Goal: Navigation & Orientation: Find specific page/section

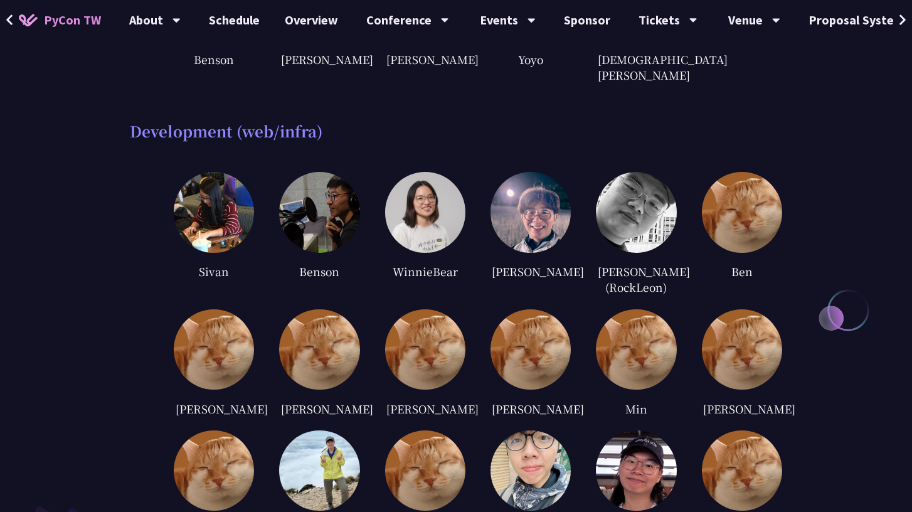
scroll to position [2723, 0]
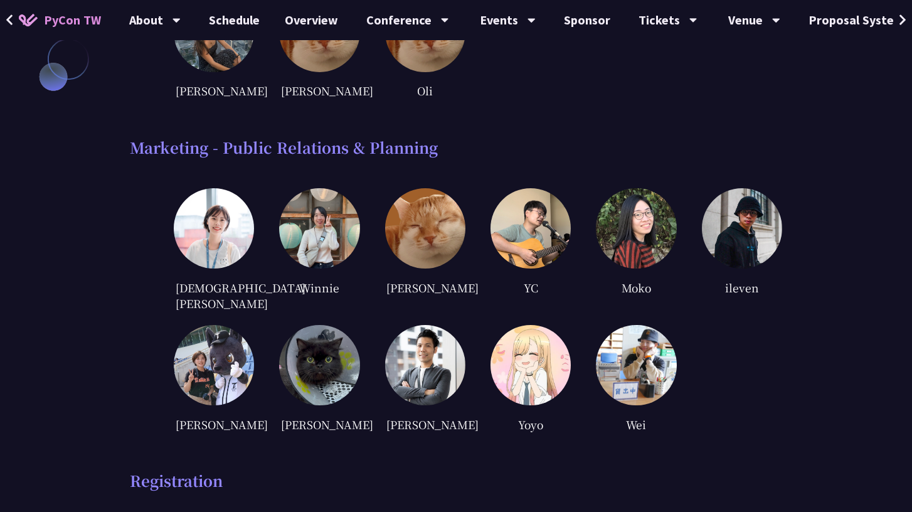
click at [326, 202] on img at bounding box center [319, 228] width 80 height 80
click at [310, 241] on div "Winnie" at bounding box center [319, 250] width 80 height 124
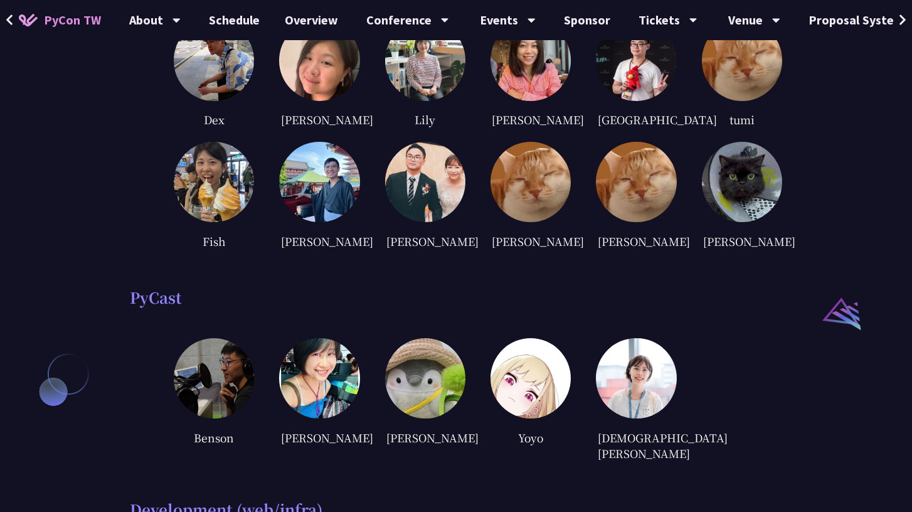
scroll to position [582, 0]
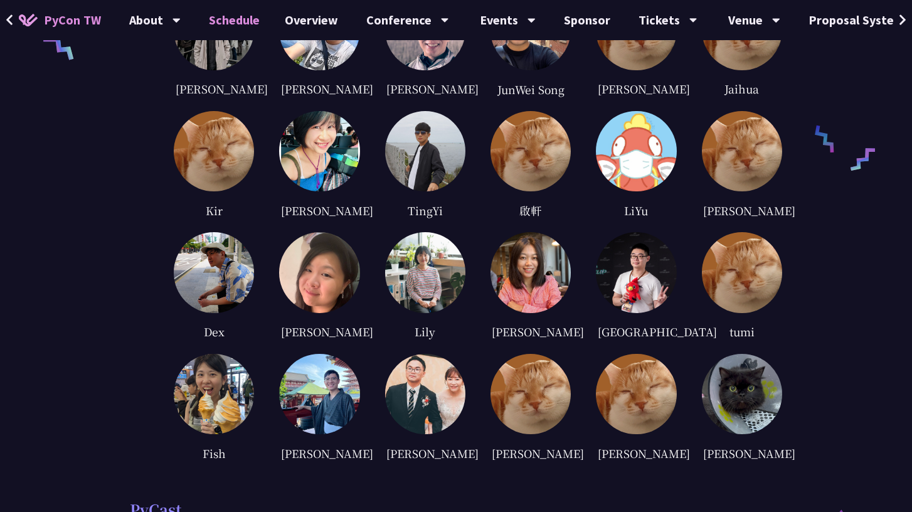
click at [241, 27] on link "Schedule" at bounding box center [234, 20] width 76 height 40
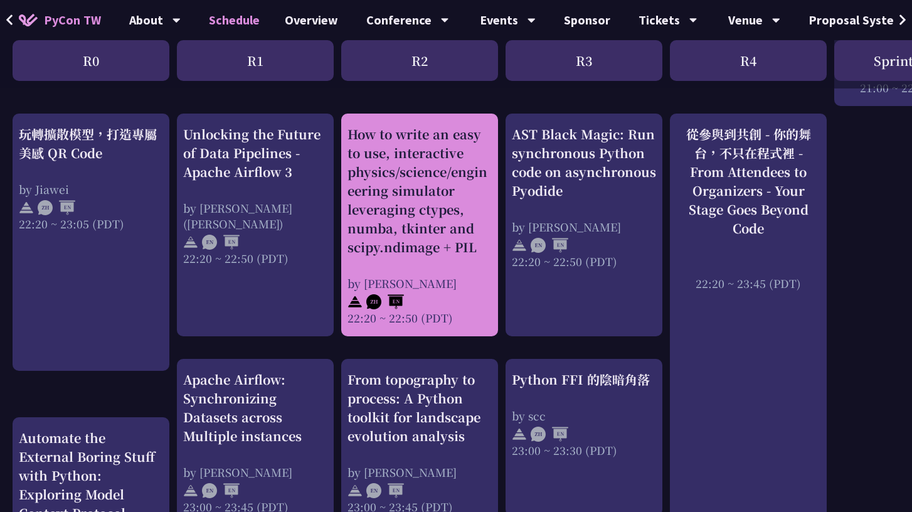
scroll to position [1001, 0]
